Goal: Entertainment & Leisure: Consume media (video, audio)

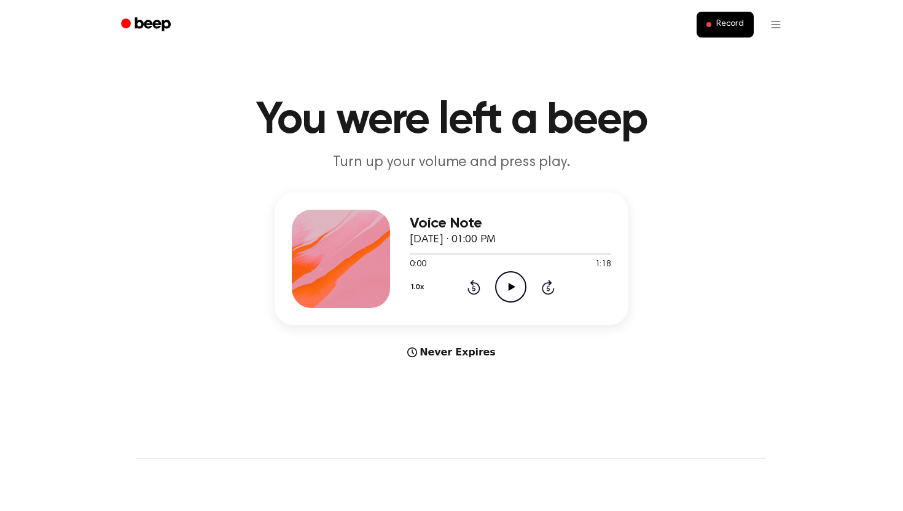
click at [530, 284] on div "1.0x Rewind 5 seconds Play Audio Skip 5 seconds" at bounding box center [511, 286] width 202 height 31
click at [516, 282] on icon "Play Audio" at bounding box center [510, 286] width 31 height 31
click at [501, 276] on icon "Pause Audio" at bounding box center [510, 286] width 31 height 31
click at [506, 304] on div "Voice Note [DATE] · 01:00 PM 0:00 0:31 Your browser does not support the [objec…" at bounding box center [511, 259] width 202 height 98
click at [507, 286] on icon "Play Audio" at bounding box center [510, 286] width 31 height 31
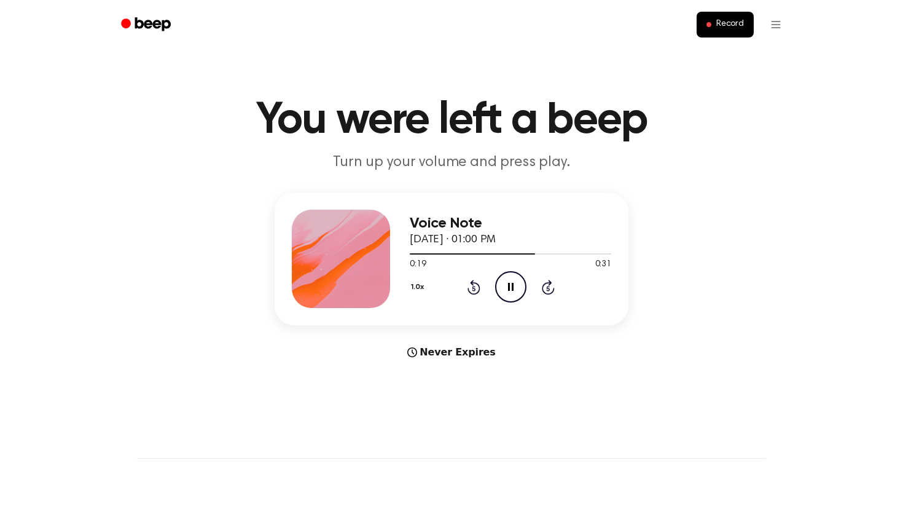
click at [504, 289] on icon "Pause Audio" at bounding box center [510, 286] width 31 height 31
click at [515, 276] on icon "Play Audio" at bounding box center [510, 286] width 31 height 31
